Goal: Information Seeking & Learning: Learn about a topic

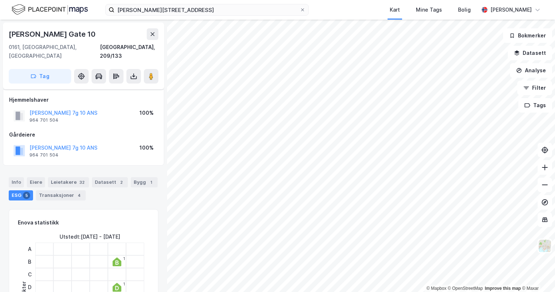
scroll to position [73, 0]
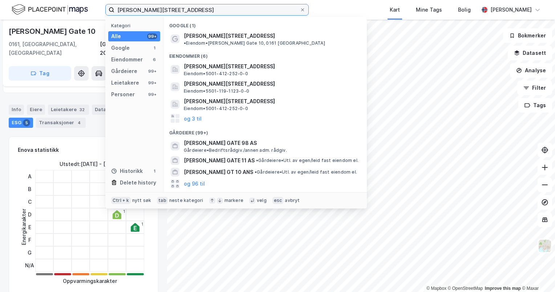
drag, startPoint x: 175, startPoint y: 4, endPoint x: 85, endPoint y: -5, distance: 90.8
click at [85, 0] on html "haakon [STREET_ADDRESS] Kategori Alle 99+ Google 1 Eiendommer 6 Gårdeiere 99+ L…" at bounding box center [277, 146] width 555 height 292
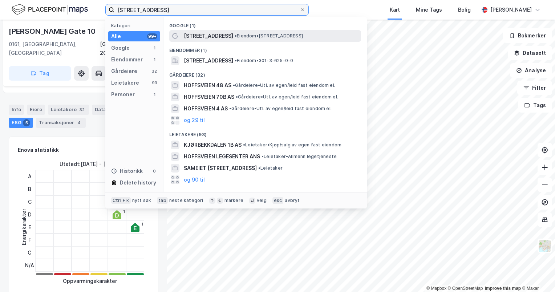
type input "[STREET_ADDRESS]"
click at [234, 33] on span "•" at bounding box center [235, 35] width 2 height 5
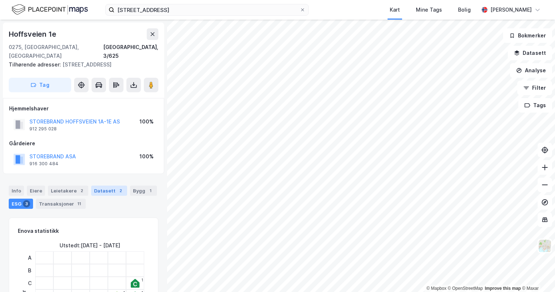
click at [103, 185] on div "Datasett 2" at bounding box center [109, 190] width 36 height 10
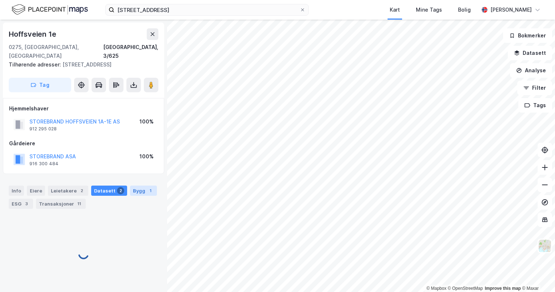
click at [147, 187] on div "1" at bounding box center [150, 190] width 7 height 7
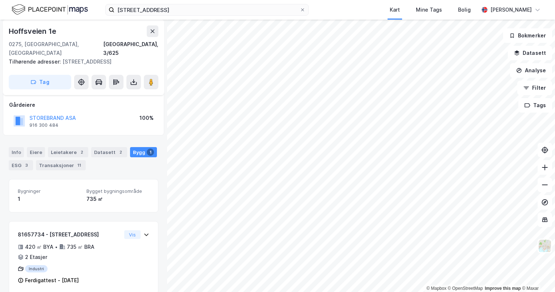
scroll to position [39, 0]
click at [7, 143] on div "Info Eiere Leietakere 2 Datasett 2 Bygg 1 ESG 3 Transaksjoner 11" at bounding box center [83, 155] width 167 height 35
click at [13, 146] on div "Info" at bounding box center [16, 151] width 15 height 10
